Goal: Manage account settings

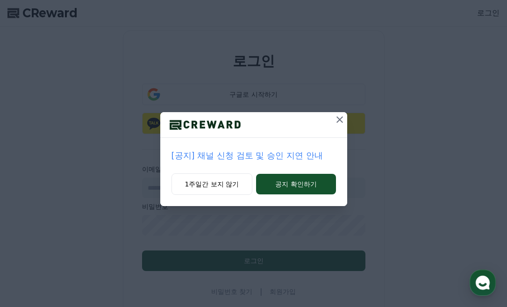
click at [339, 119] on icon at bounding box center [339, 119] width 7 height 7
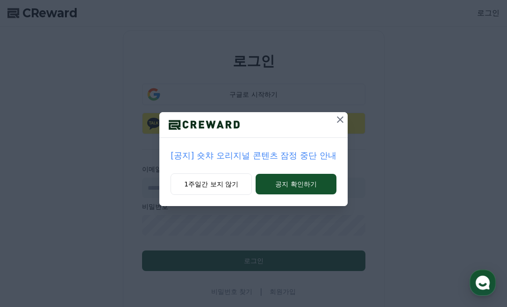
click at [342, 120] on icon at bounding box center [340, 119] width 11 height 11
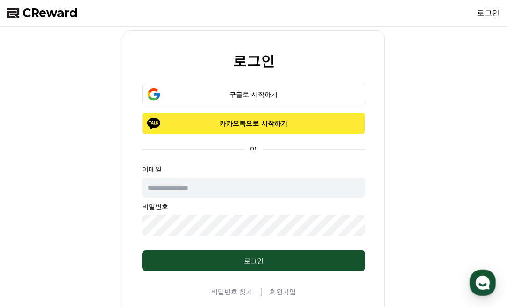
click at [267, 125] on p "카카오톡으로 시작하기" at bounding box center [254, 123] width 196 height 9
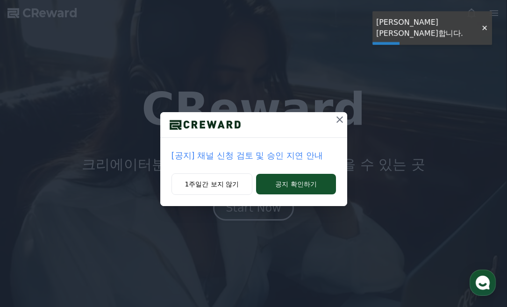
click at [341, 120] on icon at bounding box center [339, 119] width 11 height 11
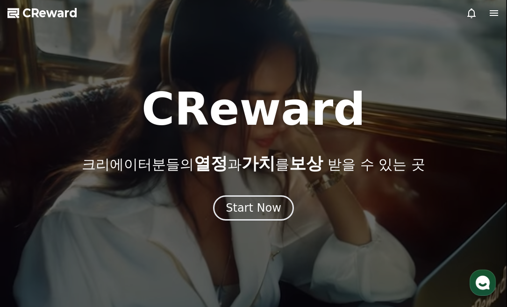
click at [490, 14] on icon at bounding box center [493, 12] width 11 height 11
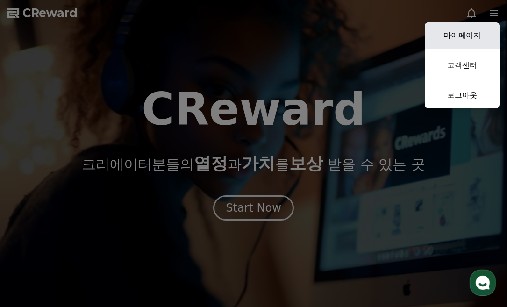
click at [472, 36] on link "마이페이지" at bounding box center [462, 35] width 75 height 26
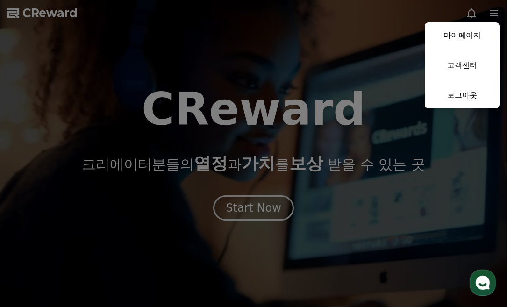
select select "**********"
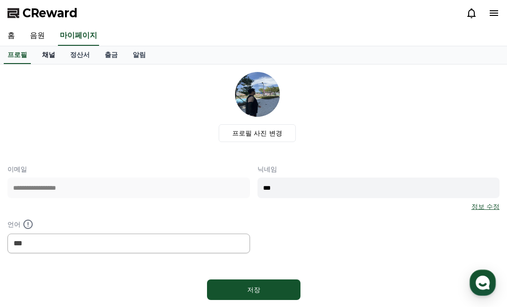
click at [42, 56] on link "채널" at bounding box center [49, 55] width 28 height 18
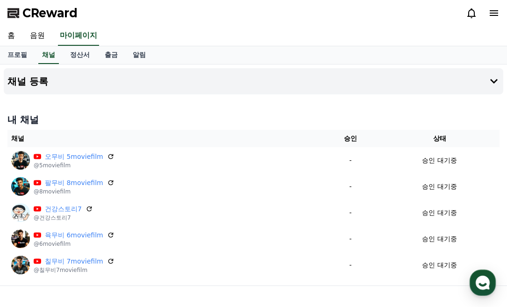
click at [397, 36] on div "홈 음원 마이페이지" at bounding box center [253, 36] width 507 height 20
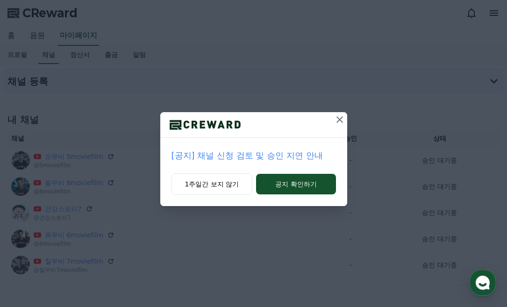
click at [342, 121] on icon at bounding box center [339, 119] width 11 height 11
